Goal: Find specific page/section: Find specific page/section

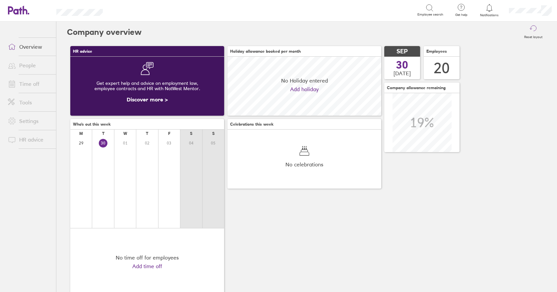
scroll to position [59, 154]
click at [29, 102] on link "Tools" at bounding box center [29, 102] width 53 height 13
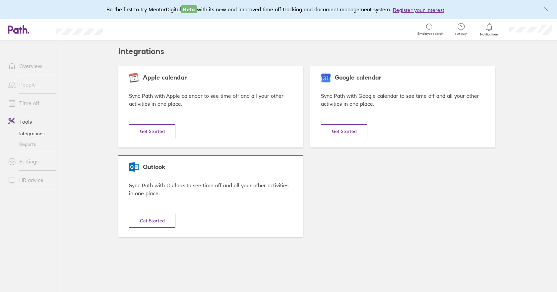
click at [28, 85] on link "People" at bounding box center [29, 84] width 53 height 13
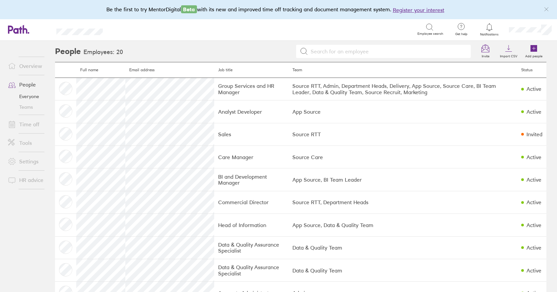
click at [26, 126] on link "Time off" at bounding box center [29, 124] width 53 height 13
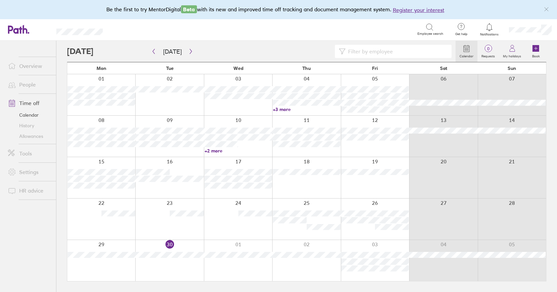
click at [24, 137] on link "Allowances" at bounding box center [29, 136] width 53 height 11
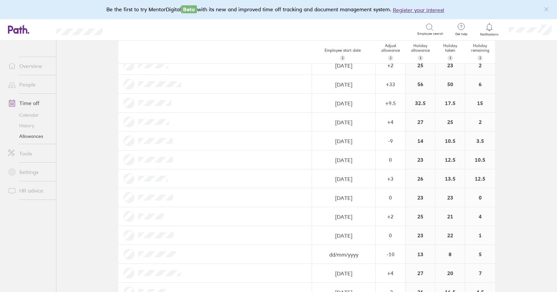
scroll to position [133, 0]
